Goal: Check status: Check status

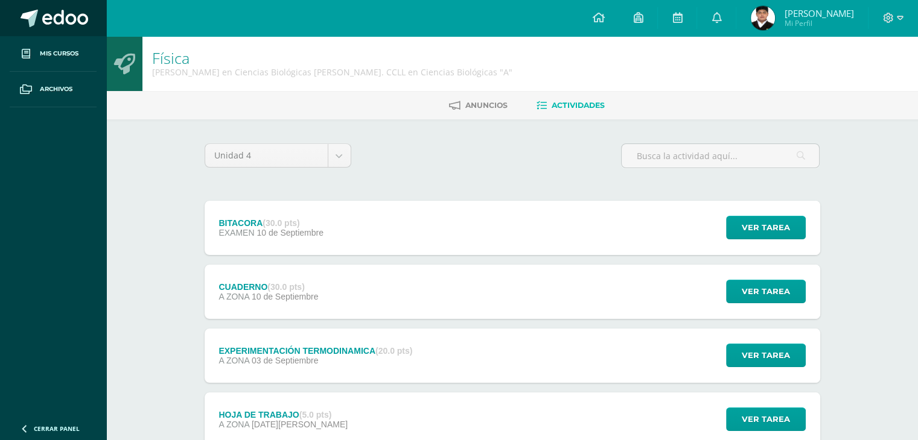
click at [39, 16] on link at bounding box center [53, 18] width 106 height 36
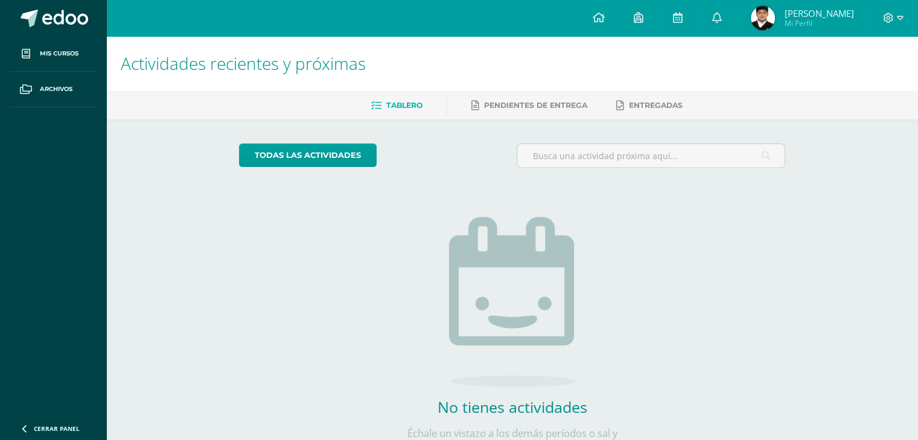
click at [803, 25] on span "Mi Perfil" at bounding box center [818, 23] width 69 height 10
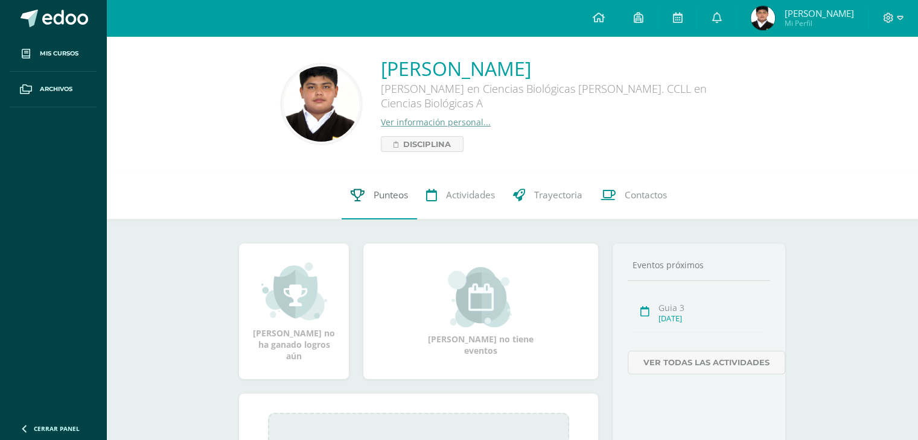
click at [383, 186] on link "Punteos" at bounding box center [379, 195] width 75 height 48
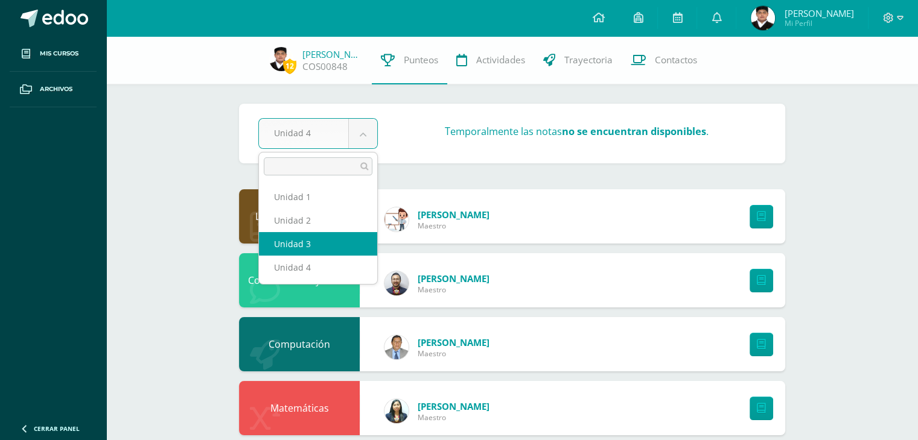
select select "Unidad 3"
